Goal: Transaction & Acquisition: Purchase product/service

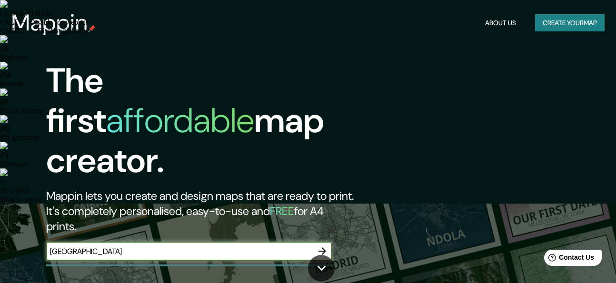
type input "[GEOGRAPHIC_DATA]"
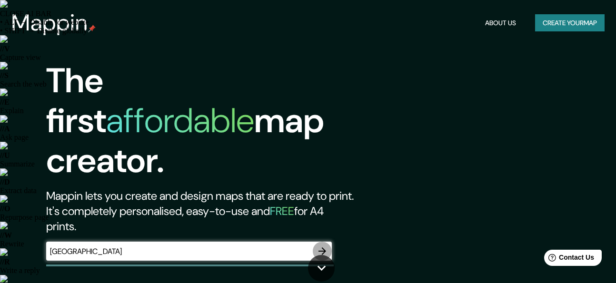
click at [323, 245] on icon "button" at bounding box center [321, 250] width 11 height 11
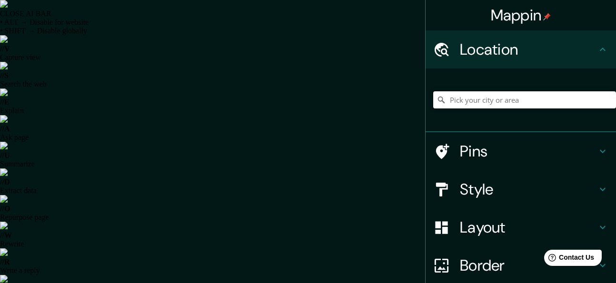
click at [464, 100] on input "Pick your city or area" at bounding box center [524, 99] width 183 height 17
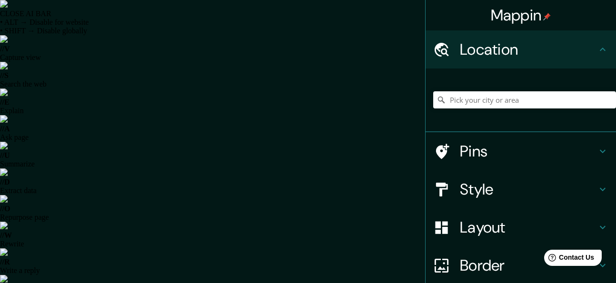
click at [88, 0] on html "CLOSE AI BAR • ALT → Disable for website • SHIFT → Disable globally // V Captur…" at bounding box center [308, 141] width 616 height 283
click at [596, 189] on div "CLOSE AI BAR • ALT → Disable for website • SHIFT → Disable globally // V Captur…" at bounding box center [308, 155] width 616 height 310
click at [594, 188] on div "CLOSE AI BAR • ALT → Disable for website • SHIFT → Disable globally // V Captur…" at bounding box center [308, 155] width 616 height 310
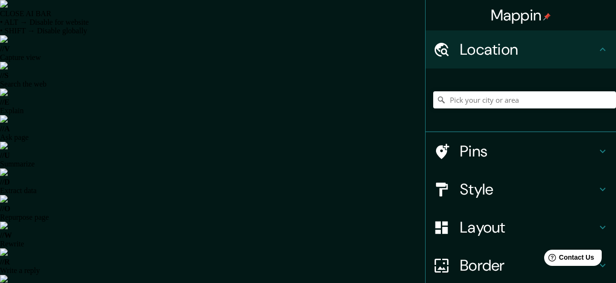
click at [597, 190] on icon at bounding box center [602, 189] width 11 height 11
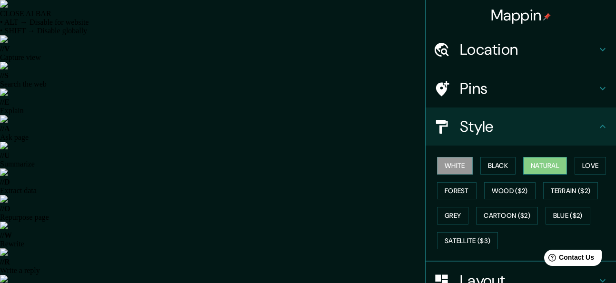
click at [532, 166] on button "Natural" at bounding box center [545, 166] width 44 height 18
click at [452, 192] on button "Forest" at bounding box center [456, 191] width 39 height 18
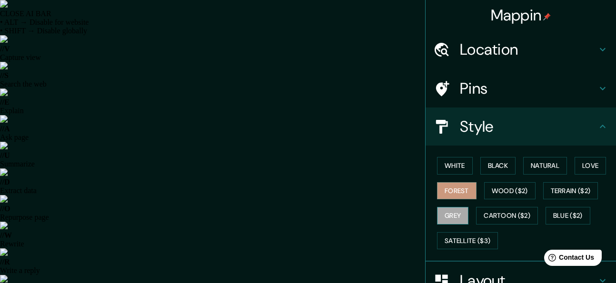
click at [451, 211] on button "Grey" at bounding box center [452, 216] width 31 height 18
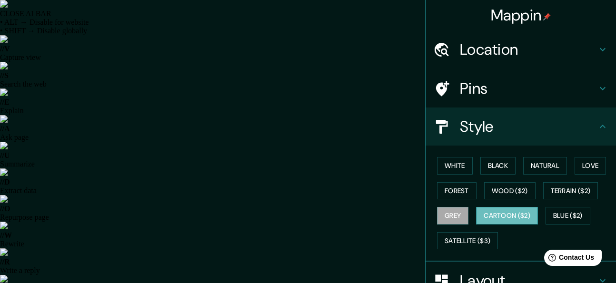
click at [489, 215] on button "Cartoon ($2)" at bounding box center [507, 216] width 62 height 18
click at [542, 166] on button "Natural" at bounding box center [545, 166] width 44 height 18
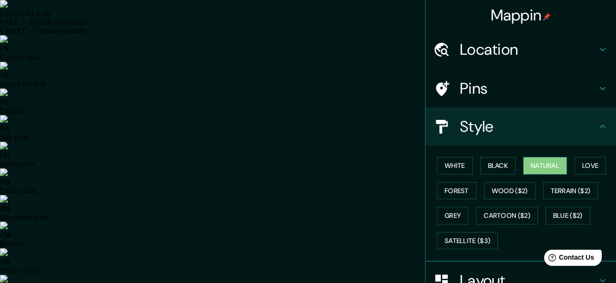
click at [529, 163] on button "Natural" at bounding box center [545, 166] width 44 height 18
click at [442, 166] on button "White" at bounding box center [455, 166] width 36 height 18
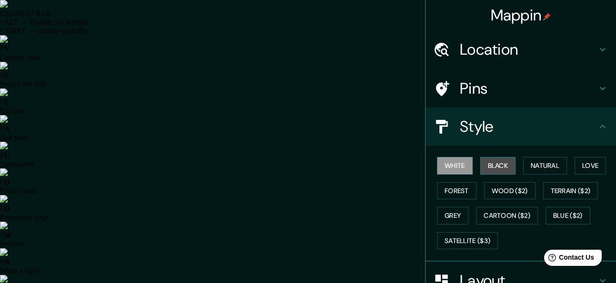
click at [492, 168] on button "Black" at bounding box center [498, 166] width 36 height 18
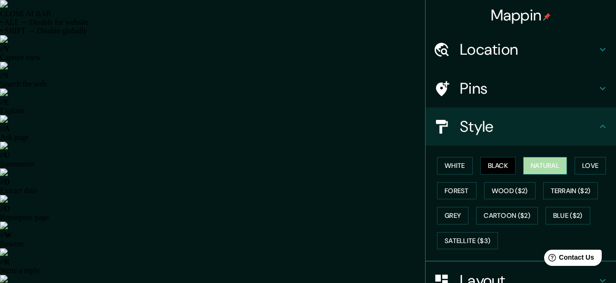
click at [528, 165] on button "Natural" at bounding box center [545, 166] width 44 height 18
